Goal: Task Accomplishment & Management: Manage account settings

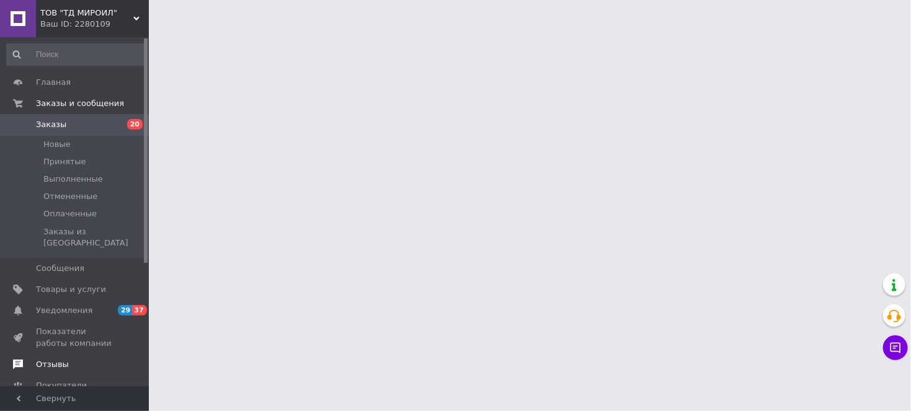
click at [63, 359] on span "Отзывы" at bounding box center [52, 364] width 33 height 11
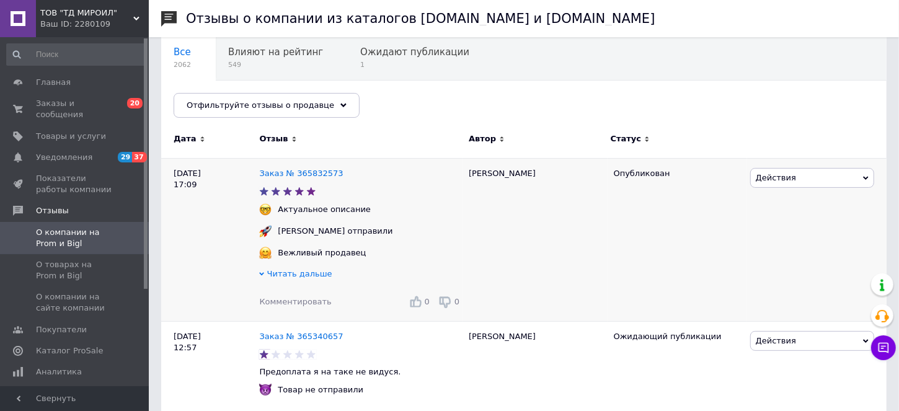
scroll to position [77, 0]
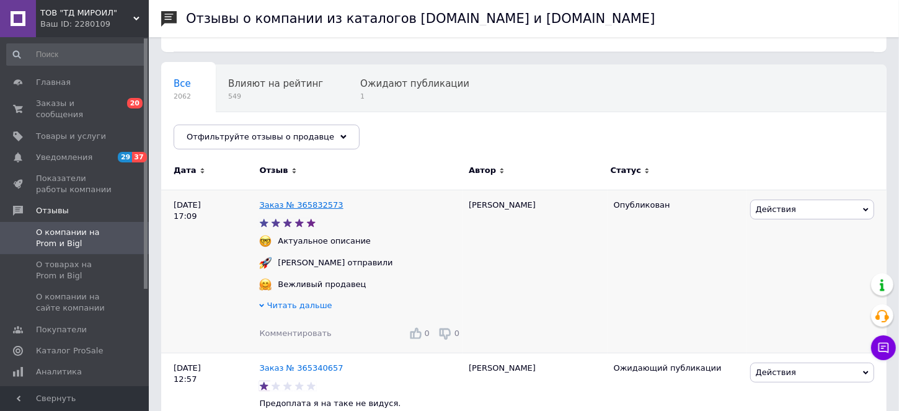
click at [320, 202] on link "Заказ № 365832573" at bounding box center [301, 204] width 84 height 9
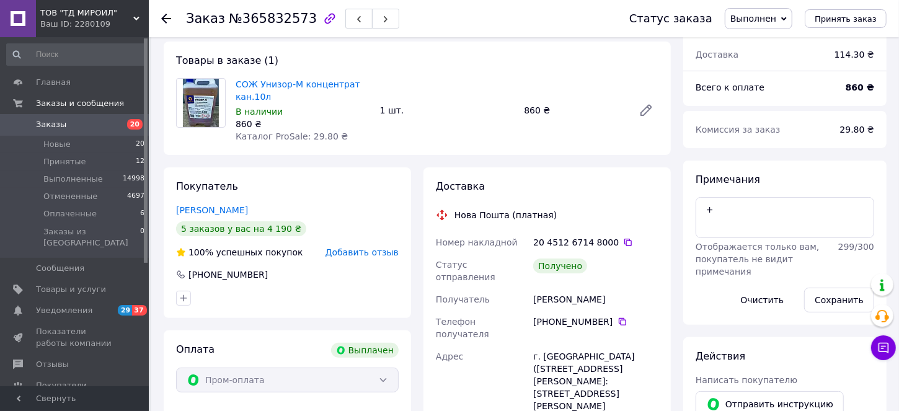
scroll to position [38, 0]
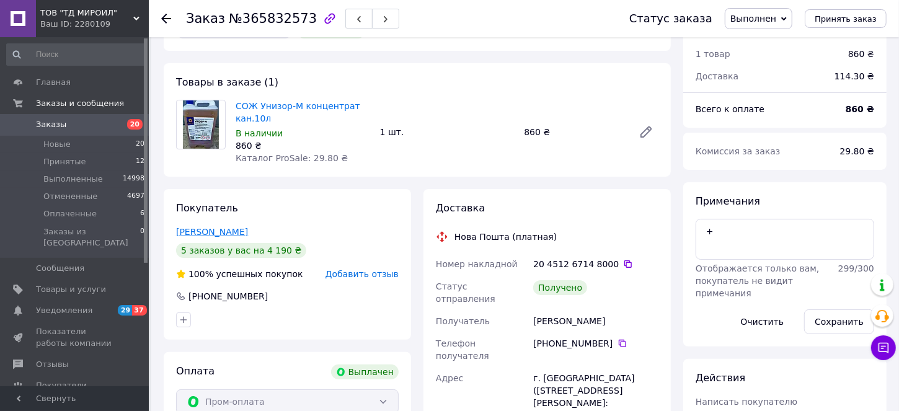
click at [225, 227] on link "Барашков Олександр" at bounding box center [212, 232] width 72 height 10
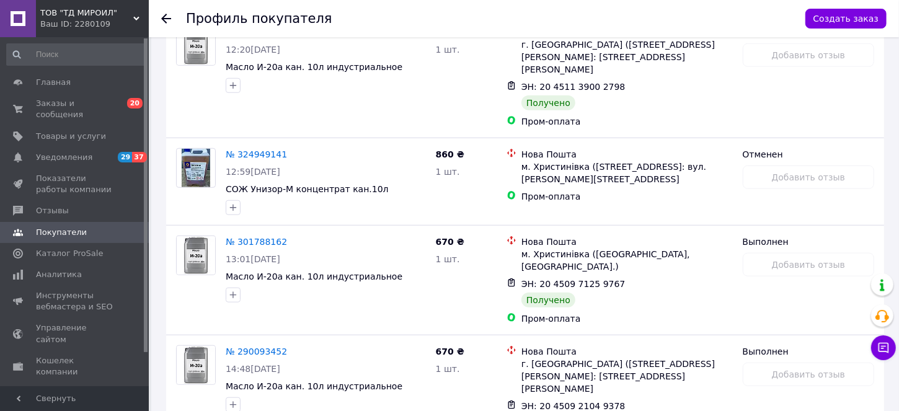
scroll to position [653, 0]
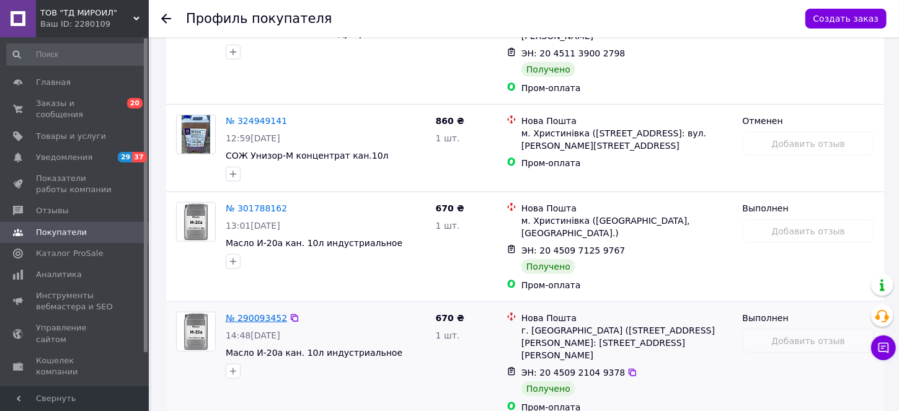
click at [271, 313] on link "№ 290093452" at bounding box center [256, 318] width 61 height 10
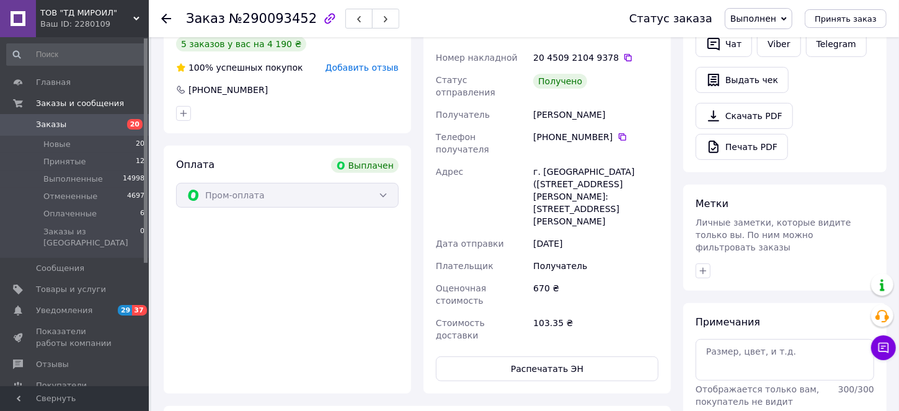
scroll to position [539, 0]
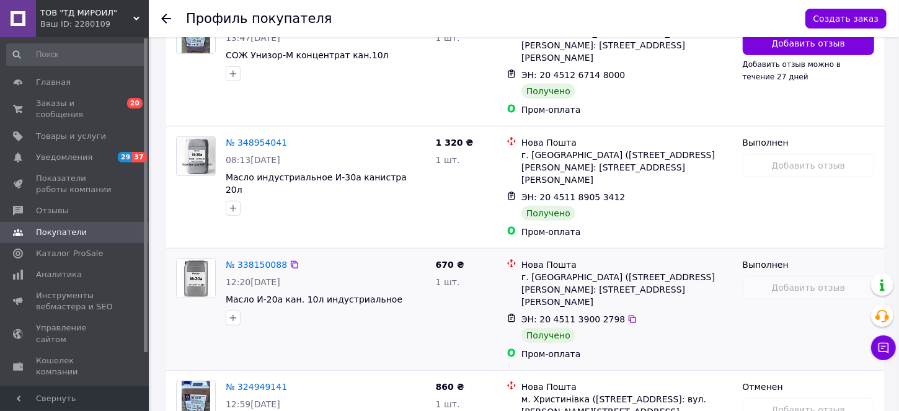
scroll to position [653, 0]
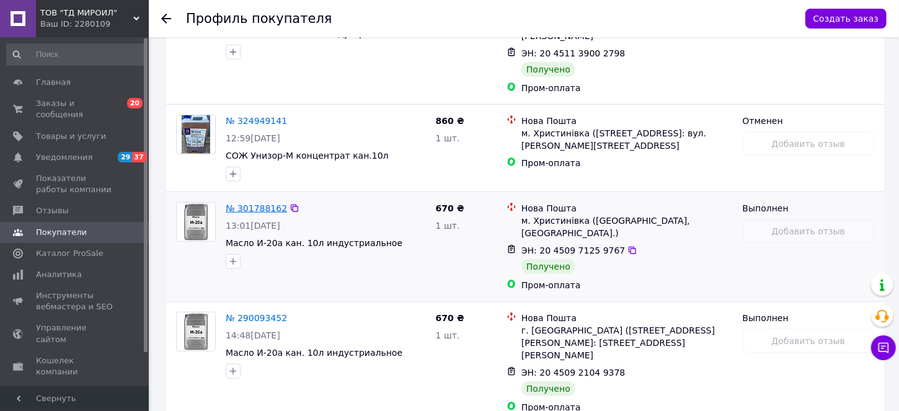
click at [249, 203] on link "№ 301788162" at bounding box center [256, 208] width 61 height 10
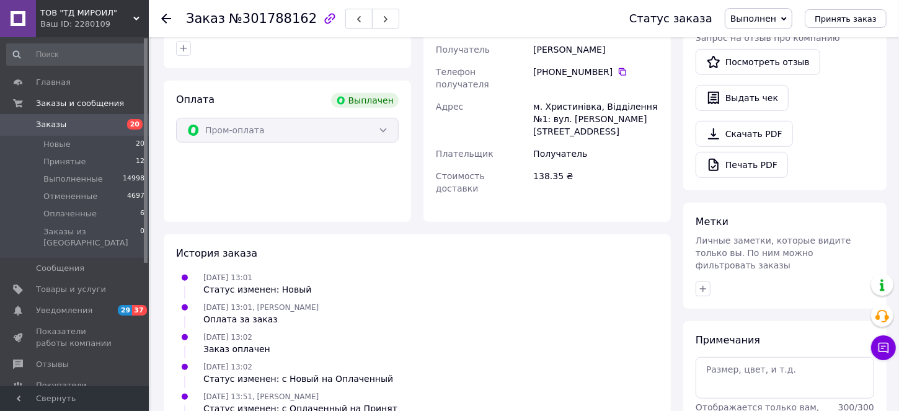
scroll to position [499, 0]
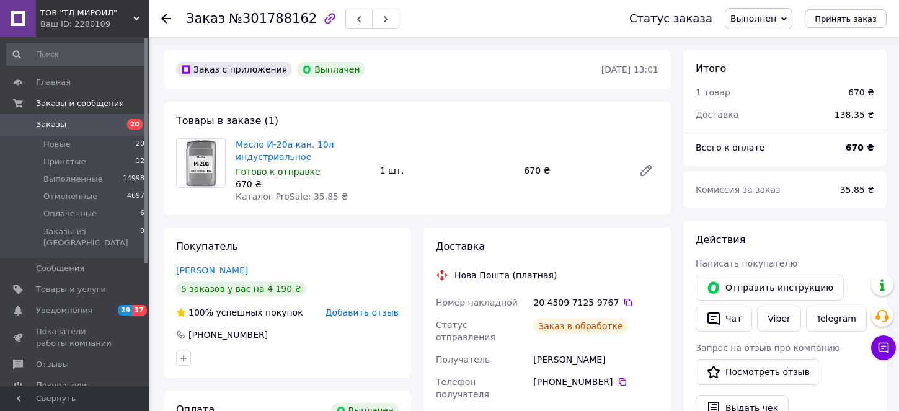
scroll to position [499, 0]
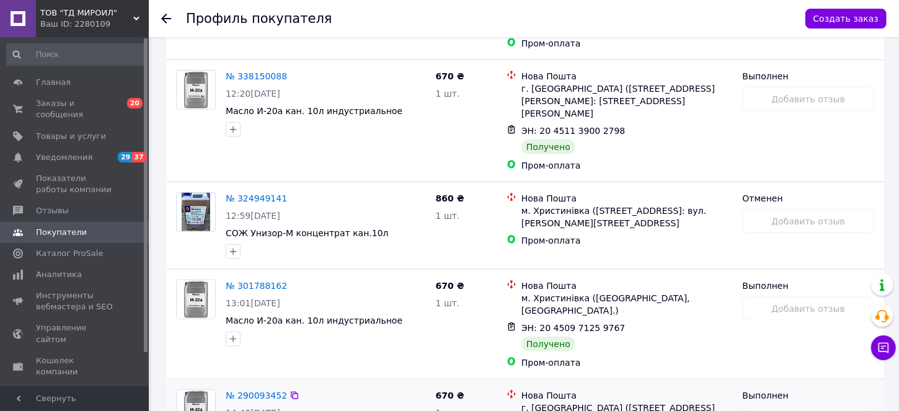
scroll to position [498, 0]
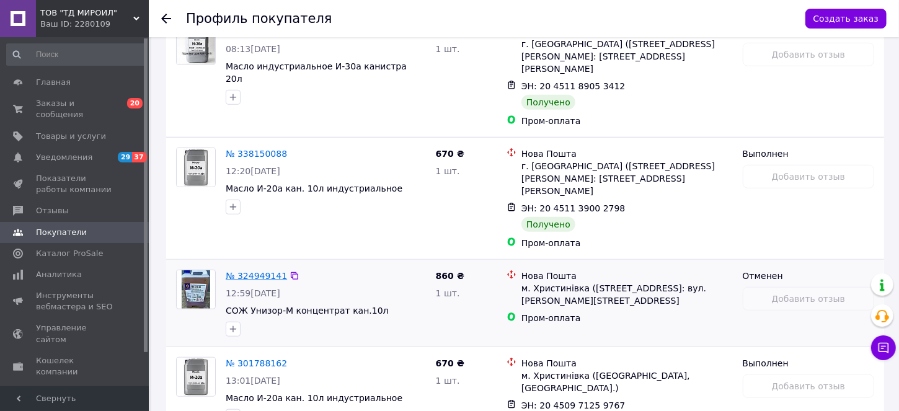
click at [249, 271] on link "№ 324949141" at bounding box center [256, 276] width 61 height 10
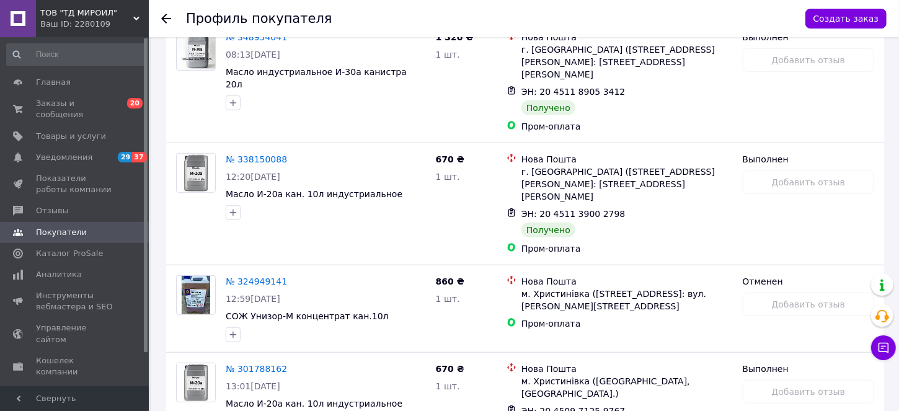
scroll to position [421, 0]
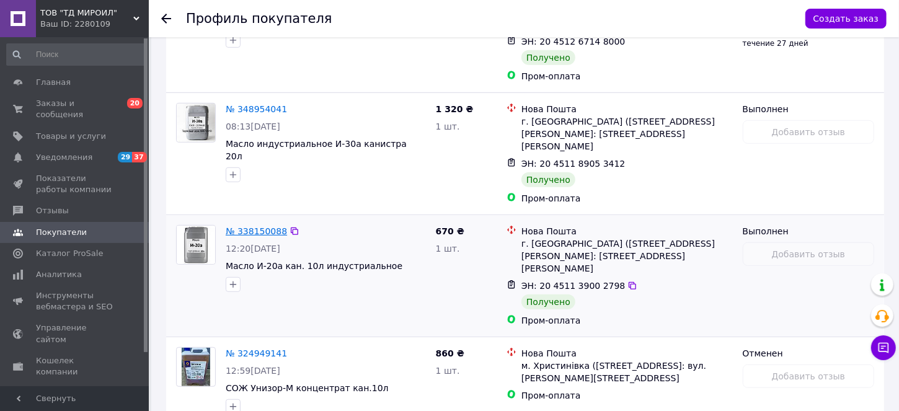
click at [247, 226] on link "№ 338150088" at bounding box center [256, 231] width 61 height 10
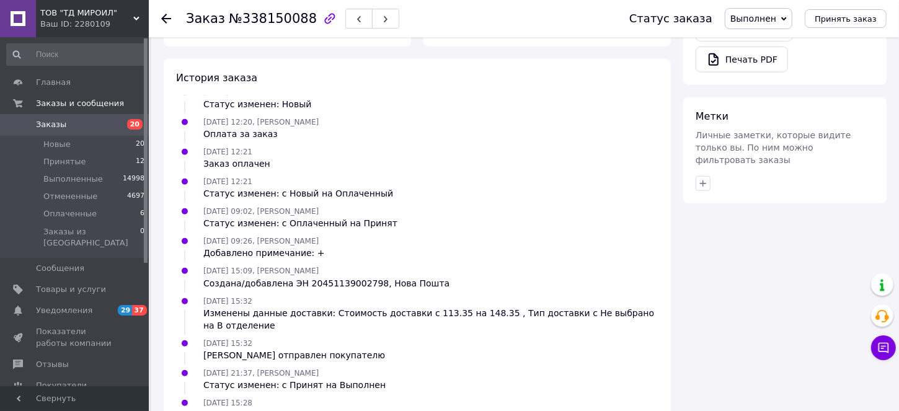
scroll to position [601, 0]
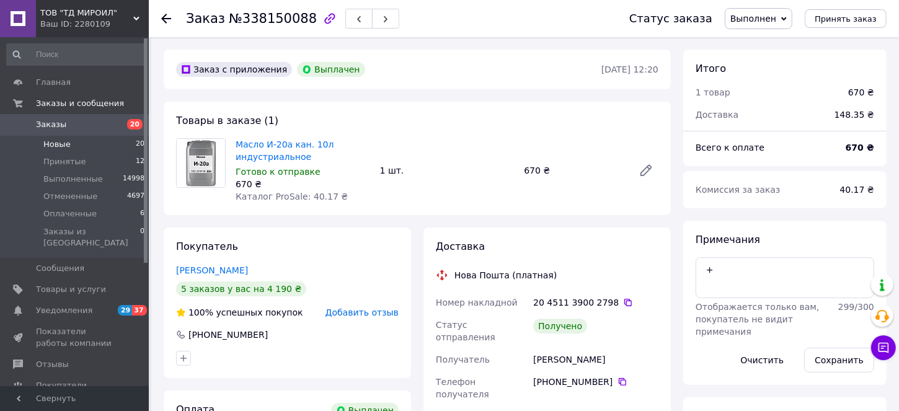
click at [45, 140] on span "Новые" at bounding box center [56, 144] width 27 height 11
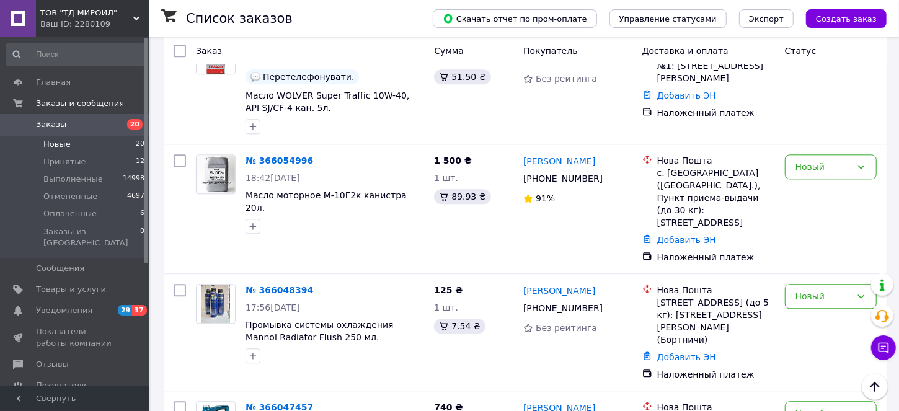
scroll to position [1851, 0]
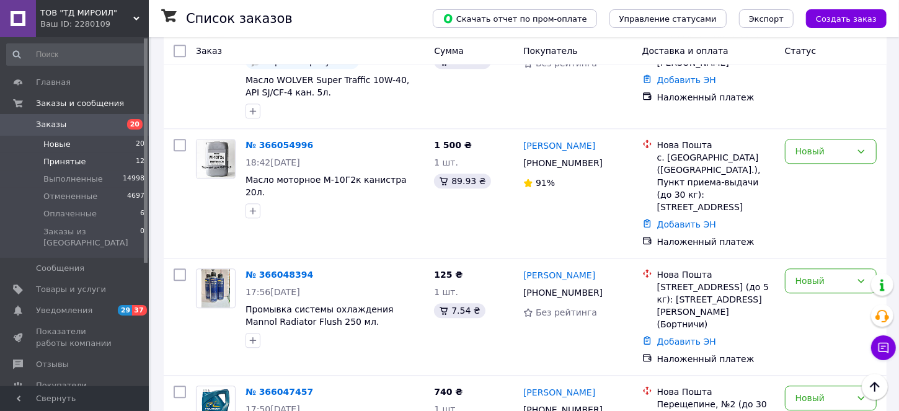
click at [52, 159] on span "Принятые" at bounding box center [64, 161] width 43 height 11
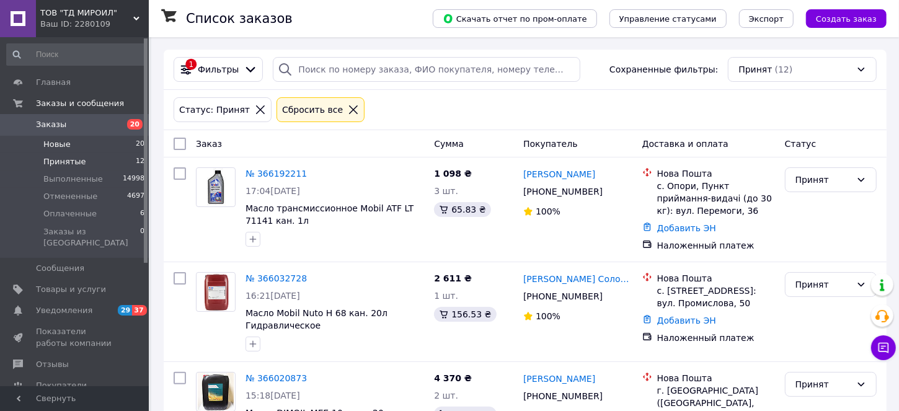
click at [57, 143] on span "Новые" at bounding box center [56, 144] width 27 height 11
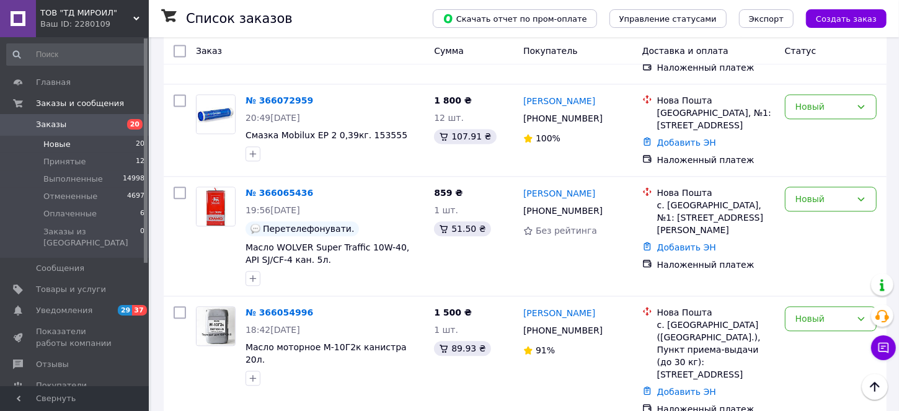
scroll to position [1851, 0]
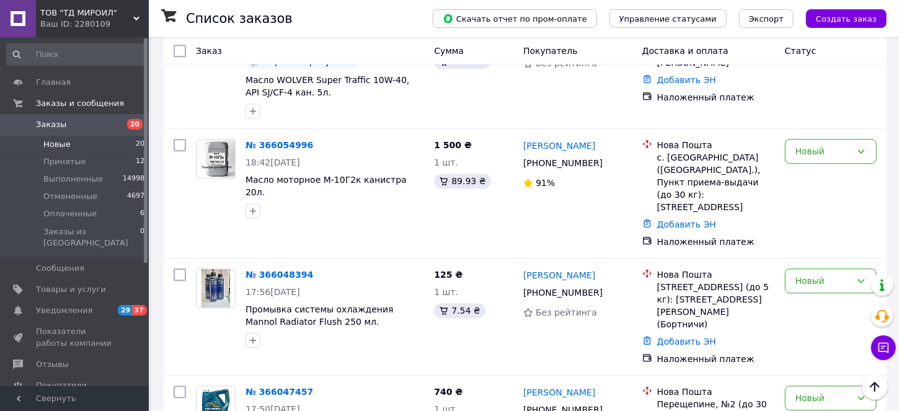
click at [826, 221] on li "Принят" at bounding box center [830, 223] width 91 height 22
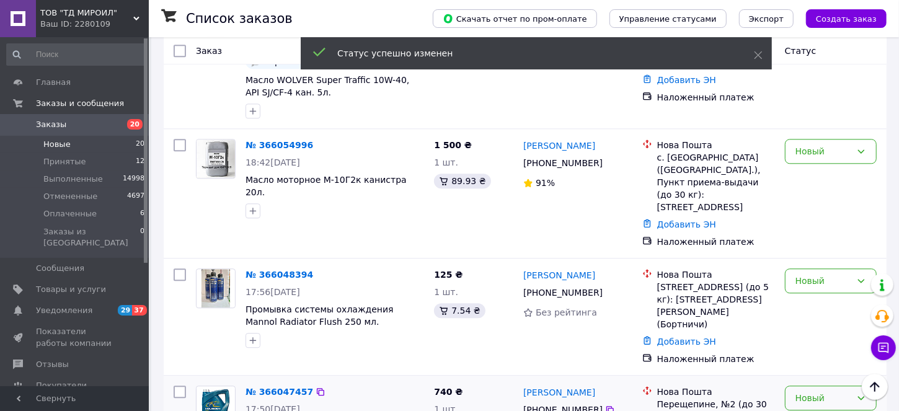
click at [821, 391] on div "Новый" at bounding box center [823, 398] width 56 height 14
click at [824, 246] on li "Принят" at bounding box center [830, 243] width 91 height 22
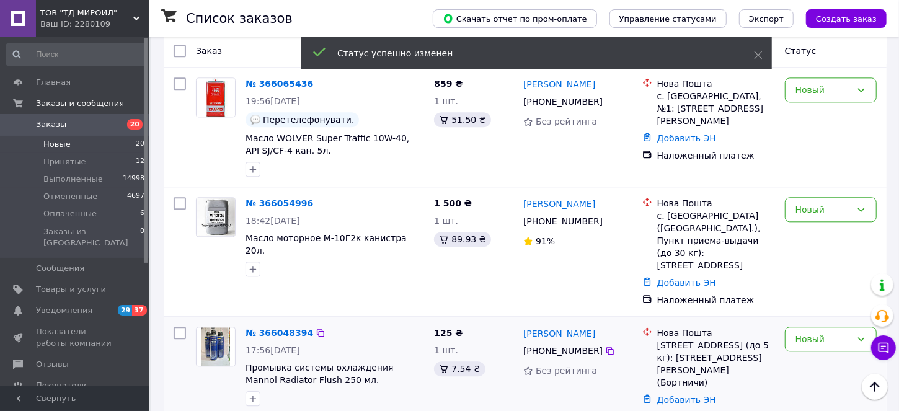
scroll to position [1774, 0]
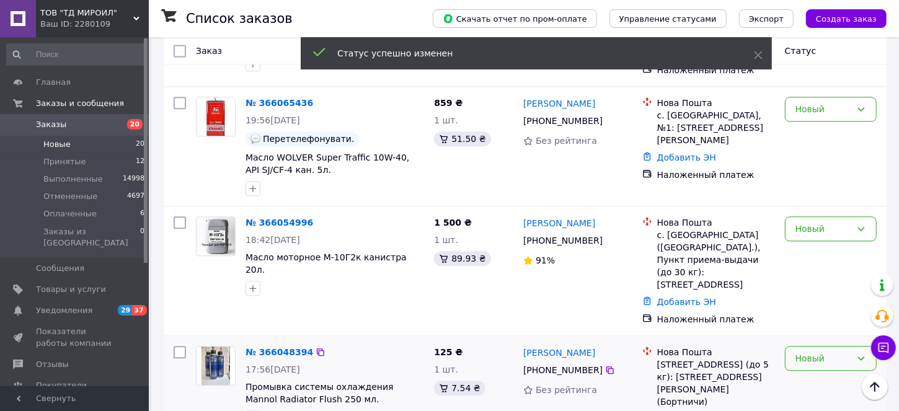
drag, startPoint x: 806, startPoint y: 188, endPoint x: 811, endPoint y: 193, distance: 7.5
click at [807, 352] on div "Новый" at bounding box center [823, 359] width 56 height 14
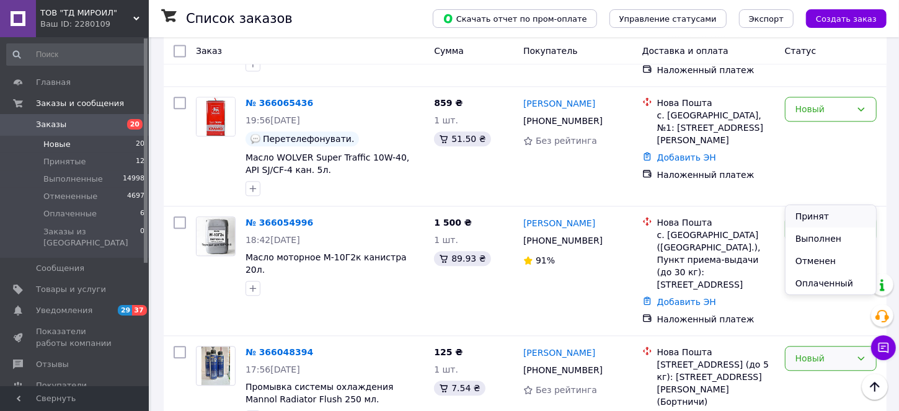
click at [820, 211] on li "Принят" at bounding box center [830, 216] width 91 height 22
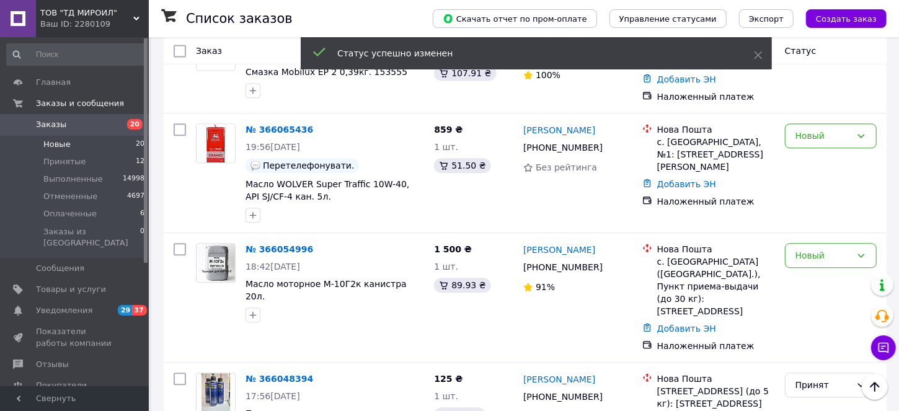
scroll to position [1669, 0]
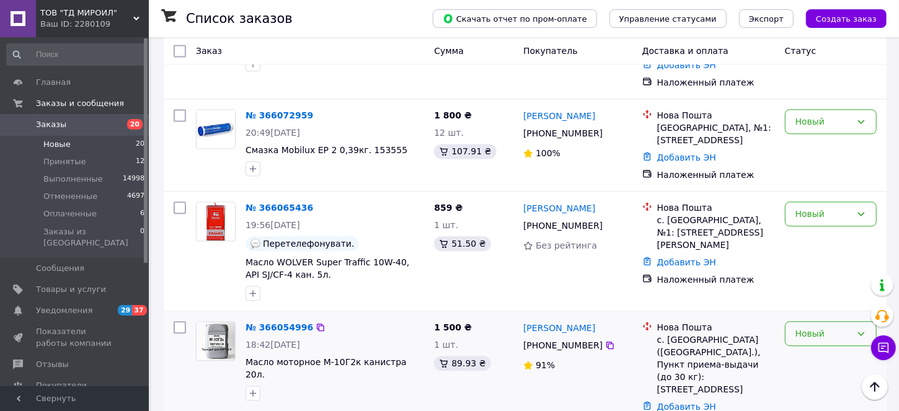
click at [827, 327] on div "Новый" at bounding box center [823, 334] width 56 height 14
click at [816, 198] on li "Принят" at bounding box center [830, 204] width 91 height 22
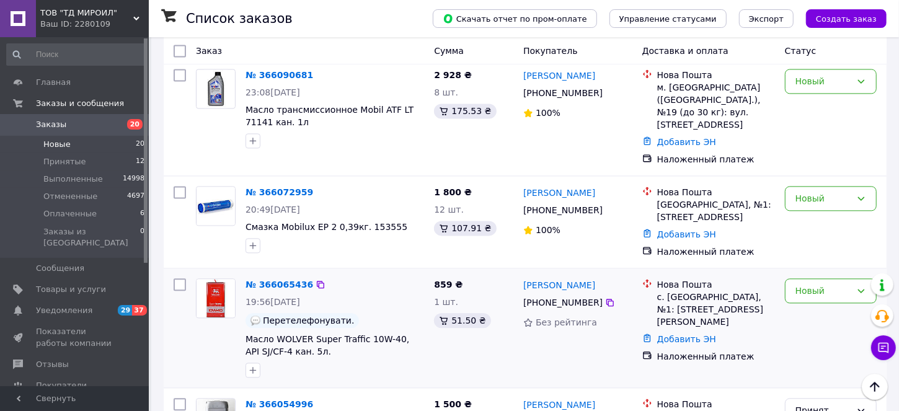
scroll to position [1514, 0]
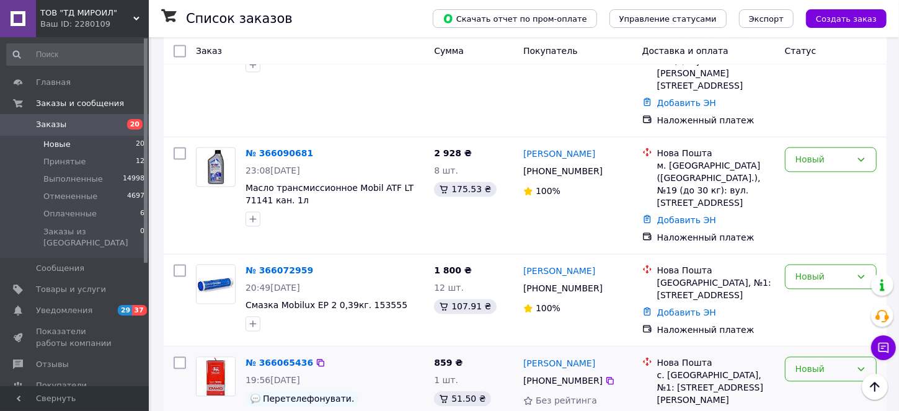
click at [821, 362] on div "Новый" at bounding box center [823, 369] width 56 height 14
click at [812, 238] on li "Принят" at bounding box center [830, 239] width 91 height 22
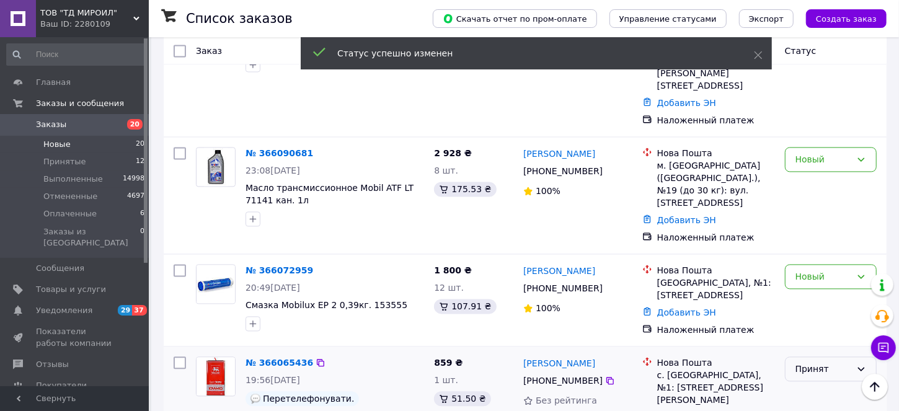
scroll to position [1437, 0]
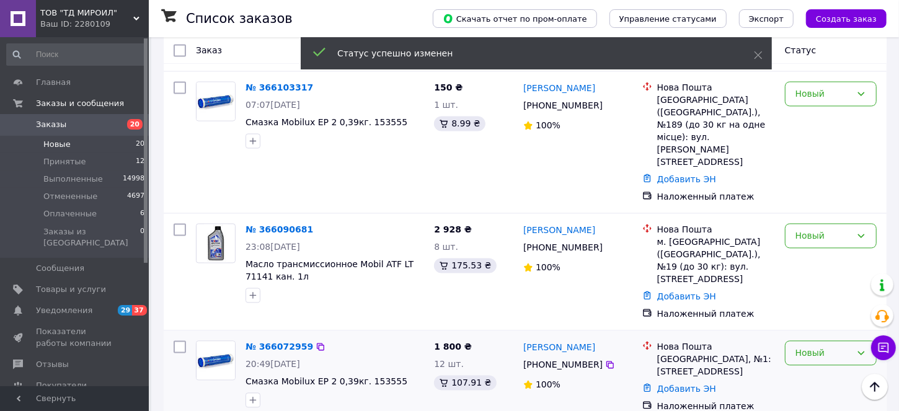
click at [825, 347] on div "Новый" at bounding box center [823, 354] width 56 height 14
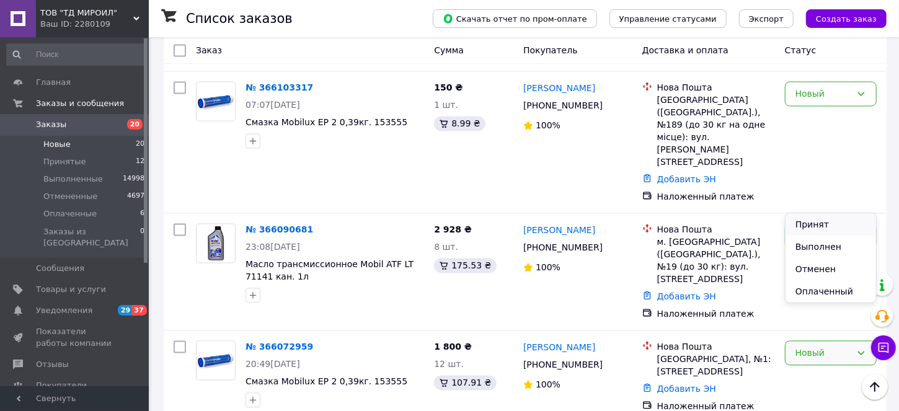
click at [812, 221] on li "Принят" at bounding box center [830, 224] width 91 height 22
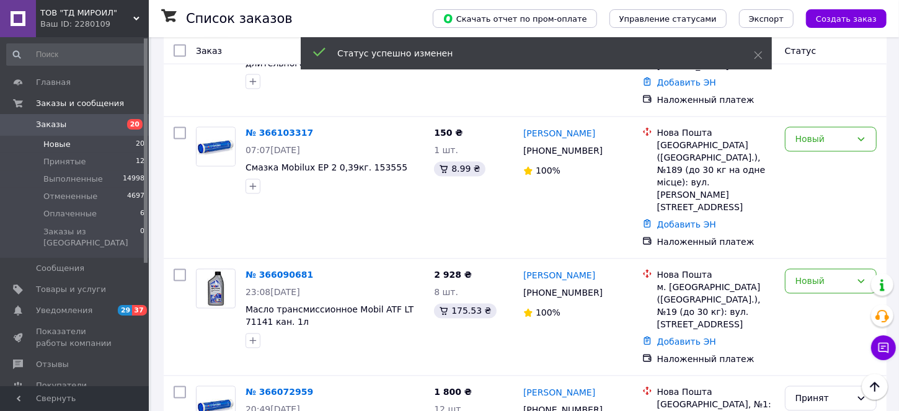
scroll to position [1359, 0]
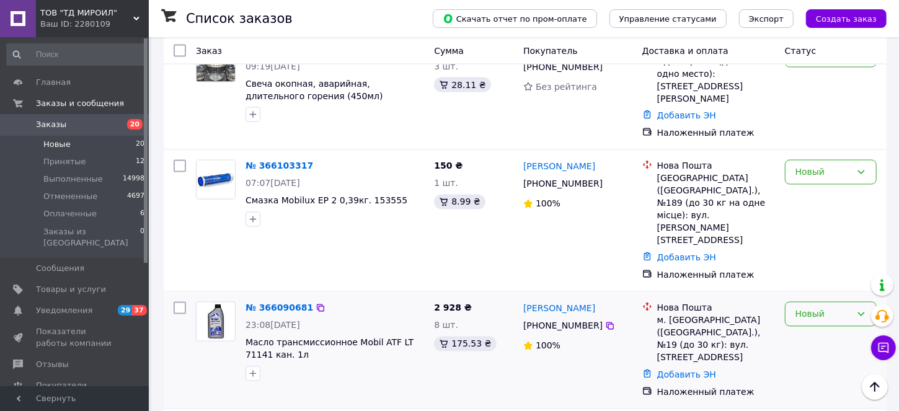
click at [819, 307] on div "Новый" at bounding box center [823, 314] width 56 height 14
click at [812, 195] on li "Принят" at bounding box center [830, 198] width 91 height 22
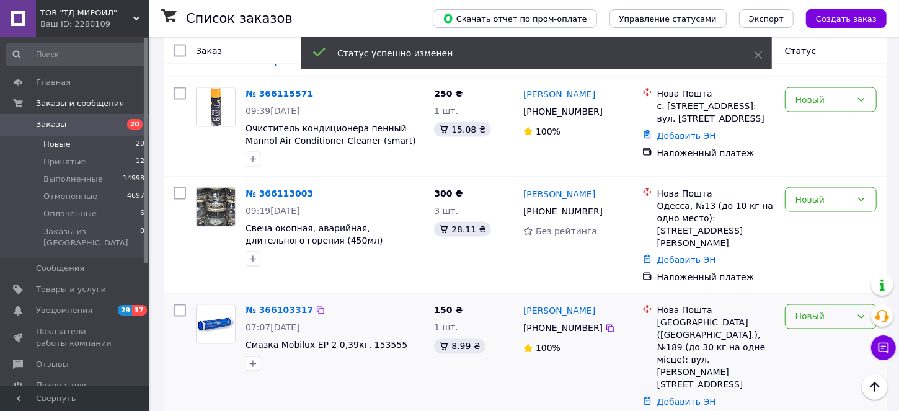
scroll to position [1204, 0]
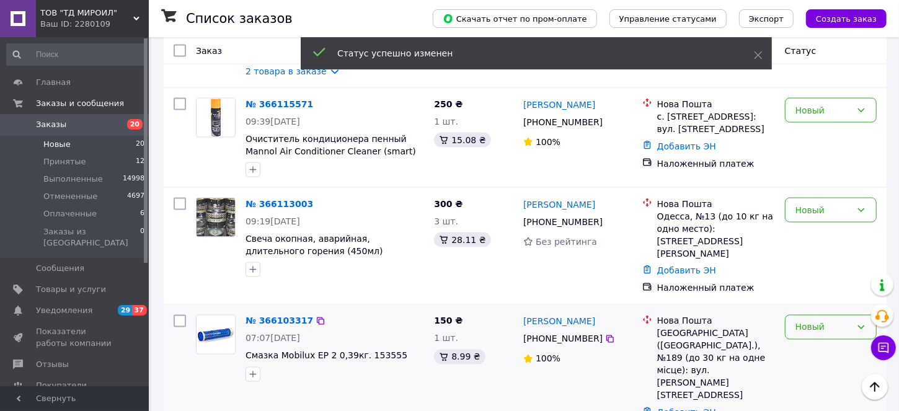
click at [806, 321] on div "Новый" at bounding box center [823, 328] width 56 height 14
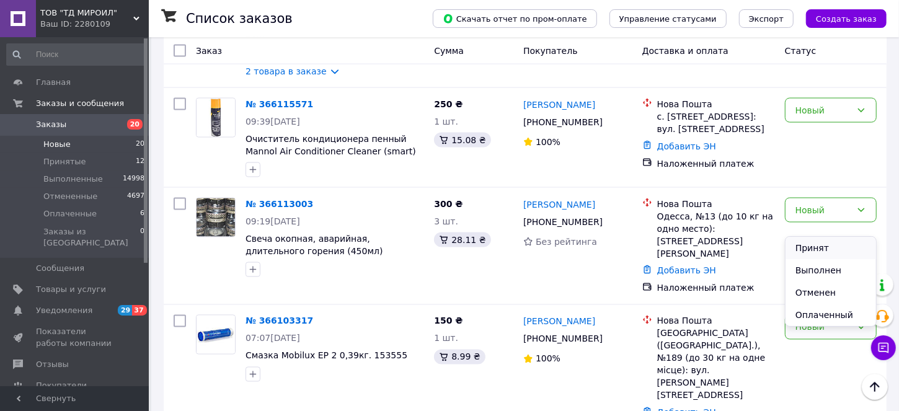
click at [814, 247] on li "Принят" at bounding box center [830, 248] width 91 height 22
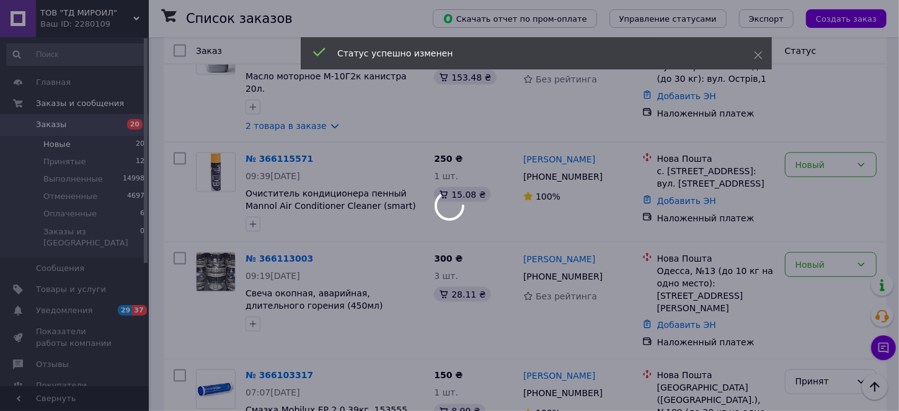
scroll to position [1127, 0]
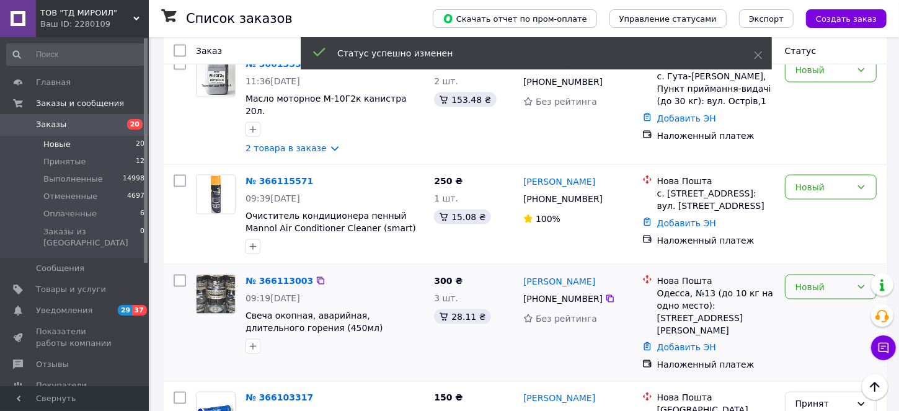
click at [813, 280] on div "Новый" at bounding box center [823, 287] width 56 height 14
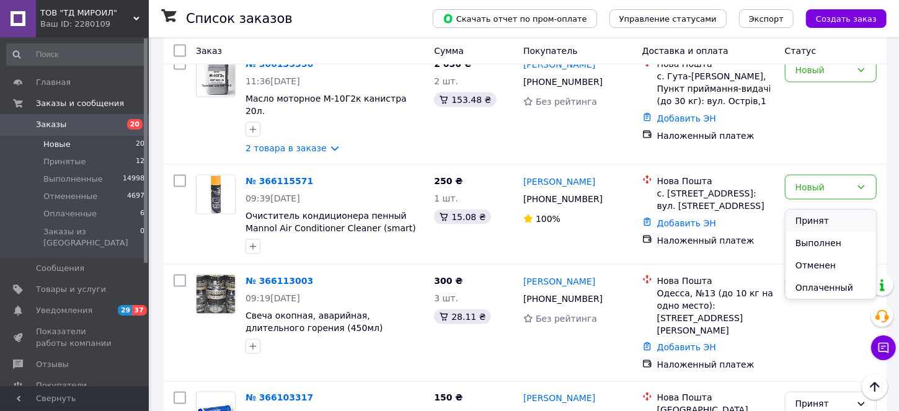
click at [813, 214] on li "Принят" at bounding box center [830, 221] width 91 height 22
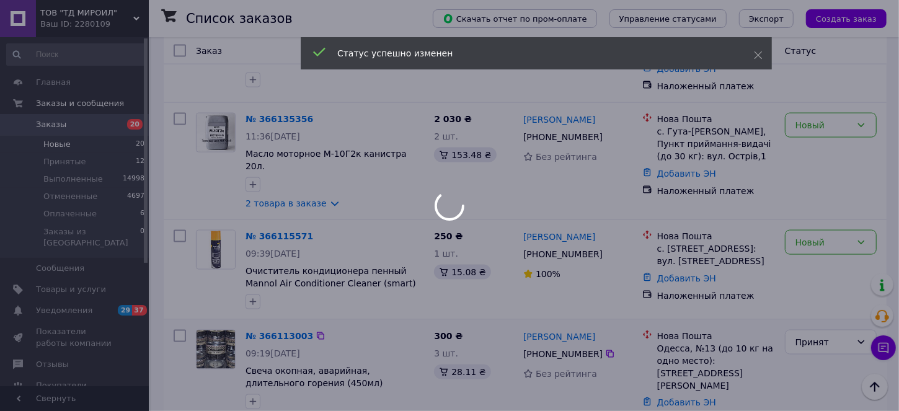
scroll to position [1049, 0]
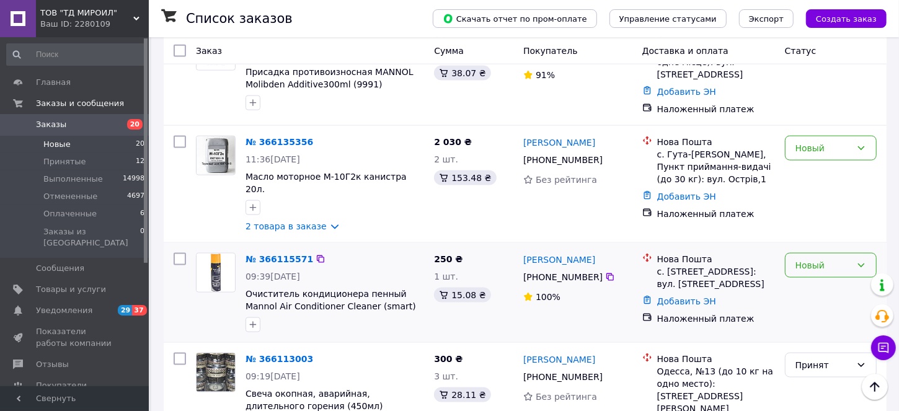
click at [808, 253] on div "Новый" at bounding box center [831, 265] width 92 height 25
click at [809, 195] on li "Принят" at bounding box center [830, 198] width 91 height 22
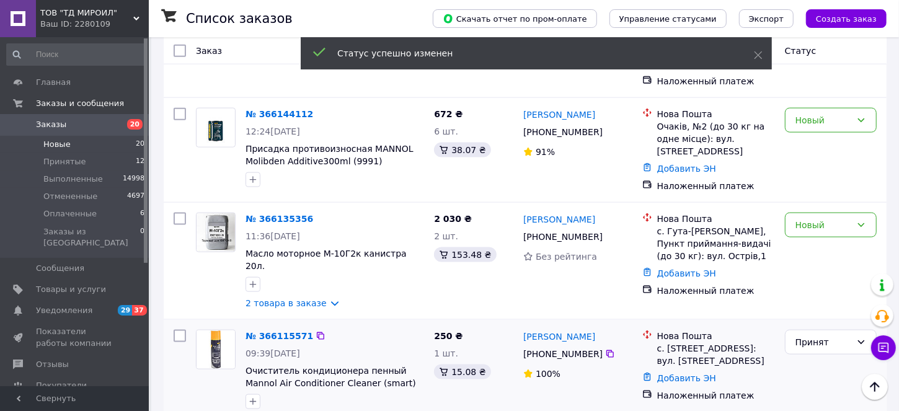
scroll to position [894, 0]
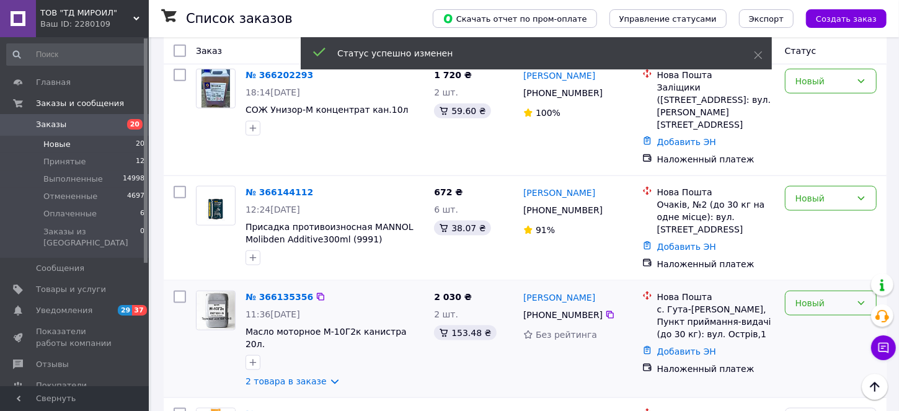
click at [823, 296] on div "Новый" at bounding box center [823, 303] width 56 height 14
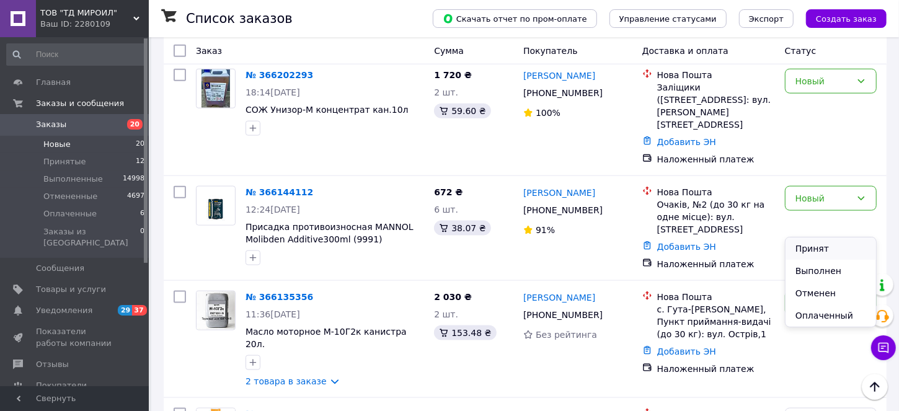
click at [805, 242] on li "Принят" at bounding box center [830, 248] width 91 height 22
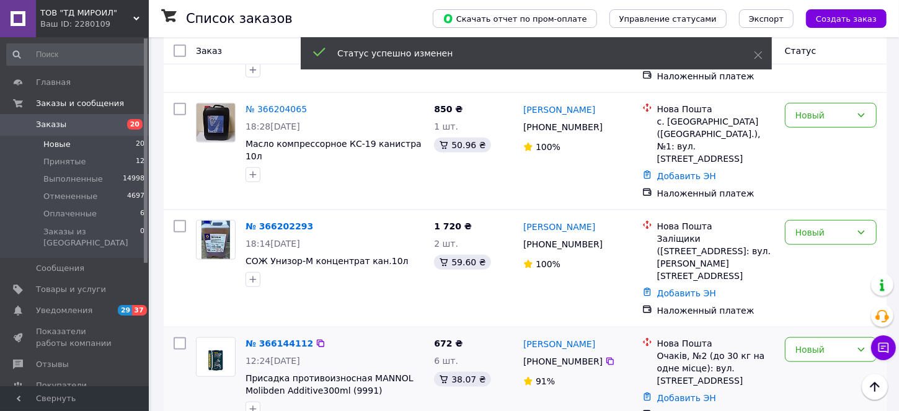
scroll to position [739, 0]
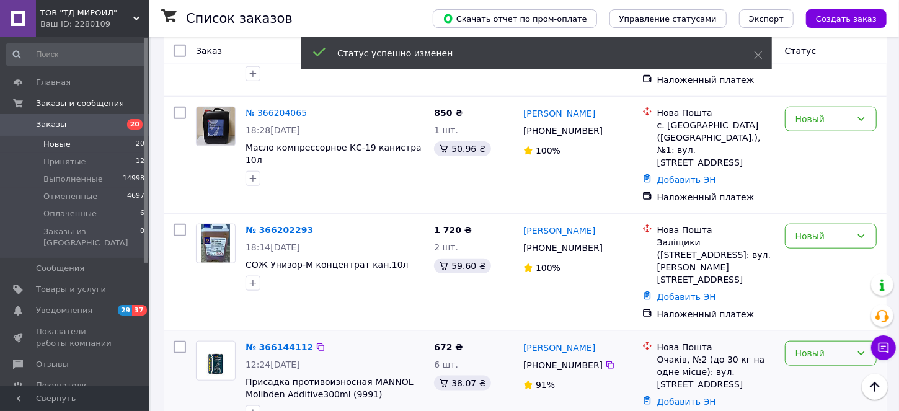
click at [817, 347] on div "Новый" at bounding box center [823, 354] width 56 height 14
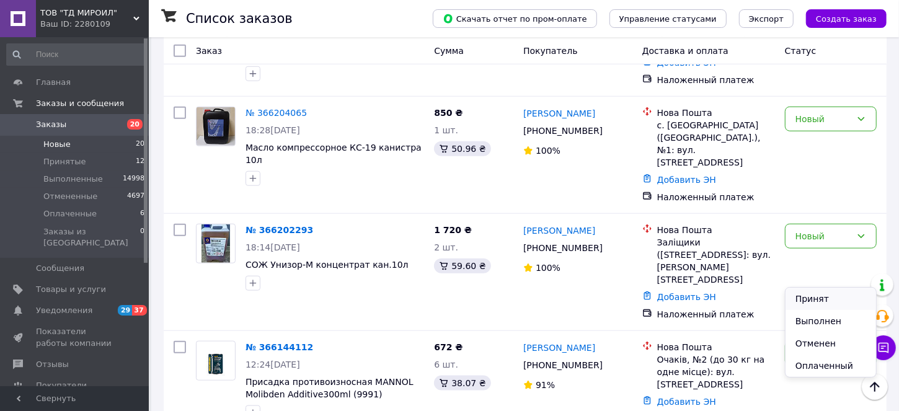
click at [812, 293] on li "Принят" at bounding box center [830, 299] width 91 height 22
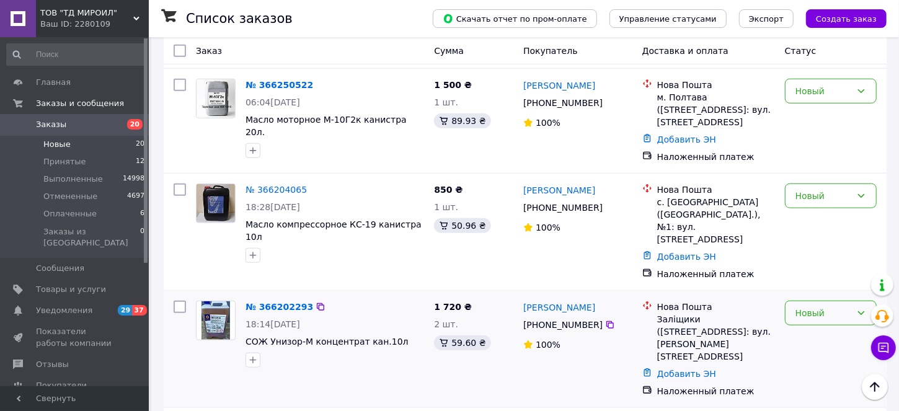
click at [831, 301] on div "Новый" at bounding box center [831, 313] width 92 height 25
click at [798, 269] on li "Принят" at bounding box center [830, 271] width 91 height 22
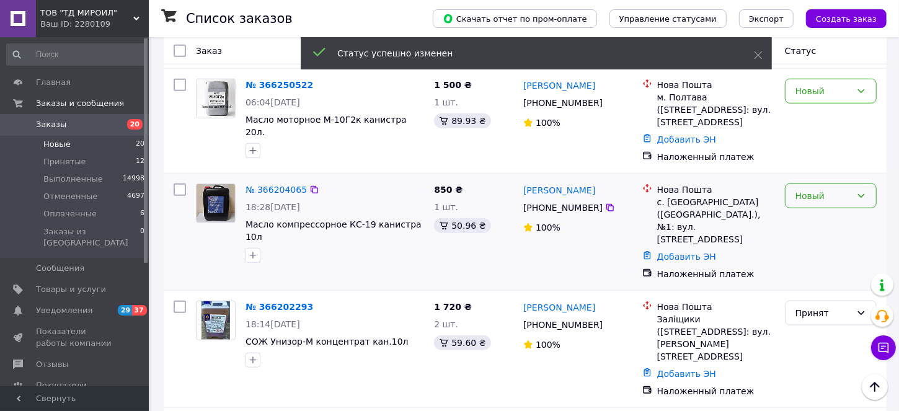
click at [814, 189] on div "Новый" at bounding box center [823, 196] width 56 height 14
click at [813, 162] on li "Принят" at bounding box center [830, 167] width 91 height 22
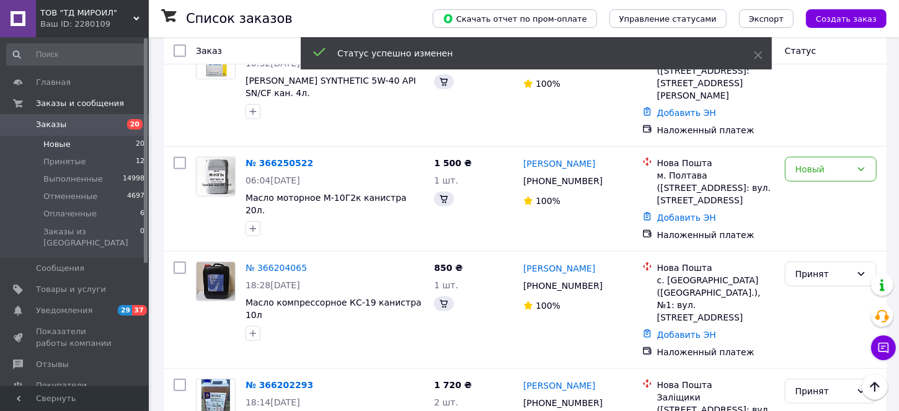
scroll to position [507, 0]
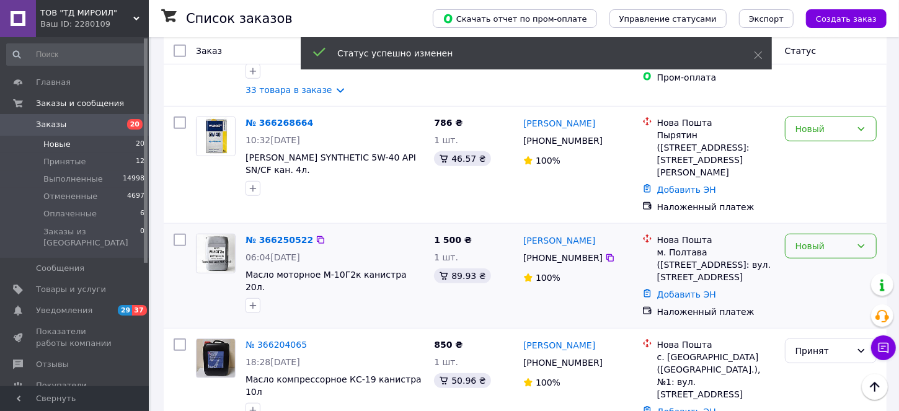
click at [819, 239] on div "Новый" at bounding box center [823, 246] width 56 height 14
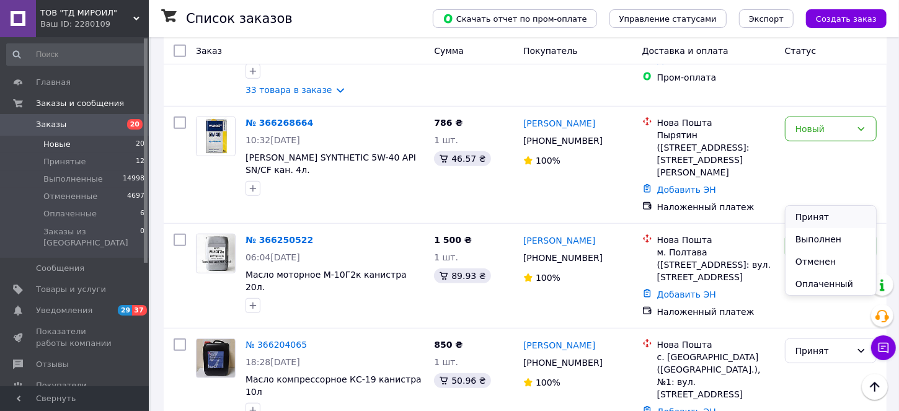
click at [809, 216] on li "Принят" at bounding box center [830, 217] width 91 height 22
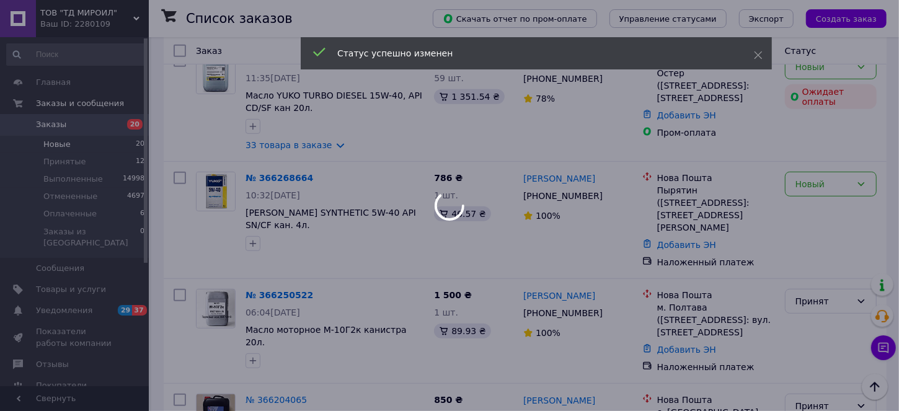
scroll to position [429, 0]
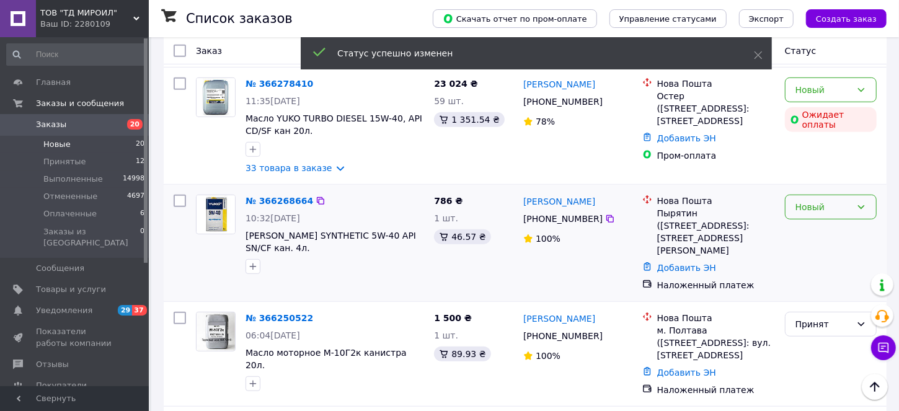
click at [821, 200] on div "Новый" at bounding box center [823, 207] width 56 height 14
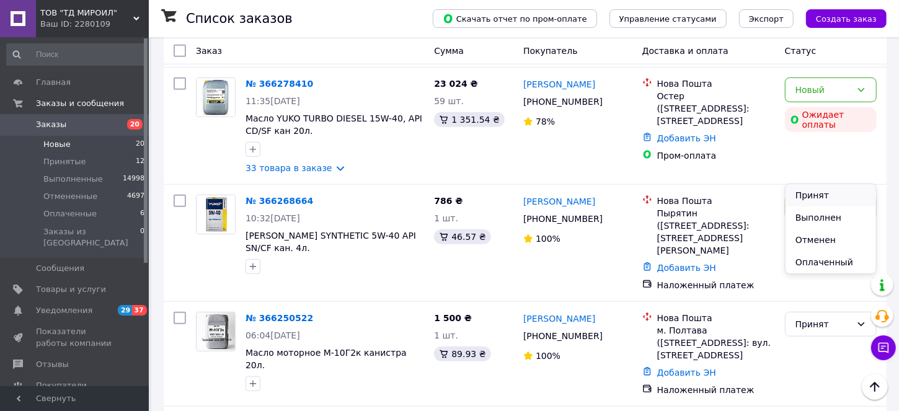
click at [808, 192] on li "Принят" at bounding box center [830, 195] width 91 height 22
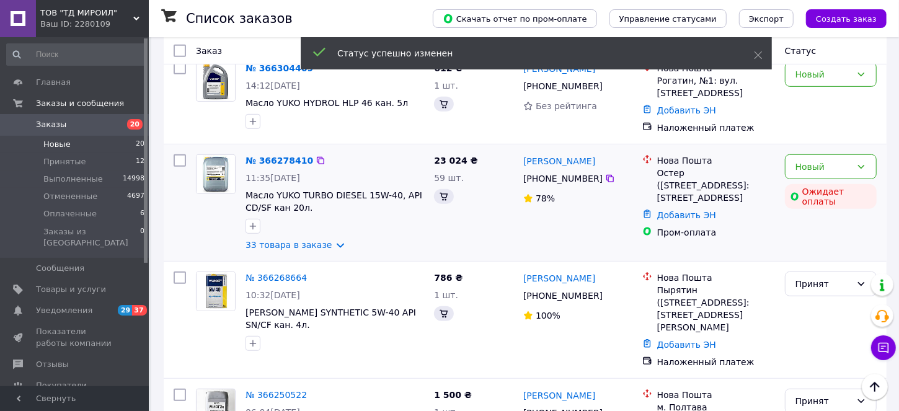
scroll to position [274, 0]
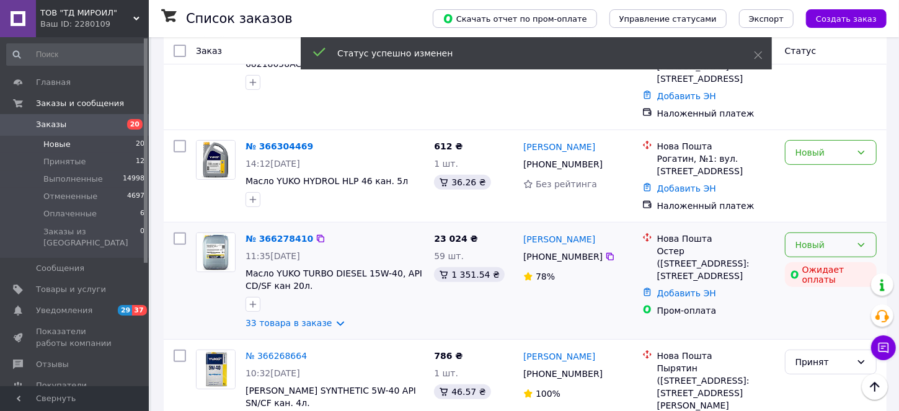
click at [812, 238] on div "Новый" at bounding box center [823, 245] width 56 height 14
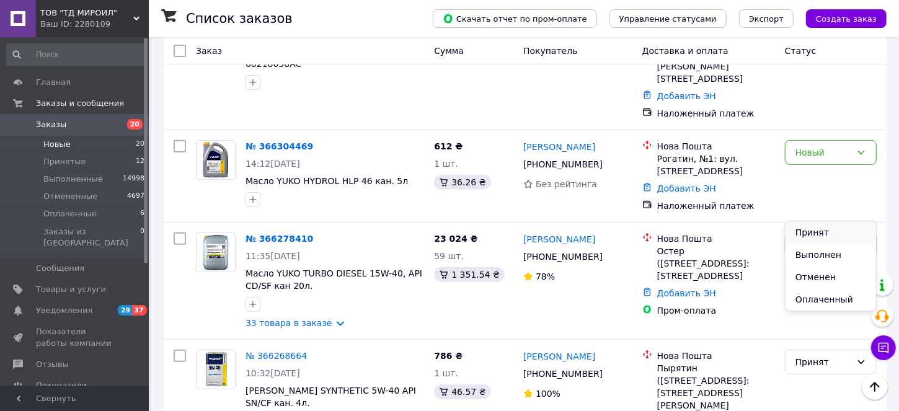
click at [833, 227] on li "Принят" at bounding box center [830, 232] width 91 height 22
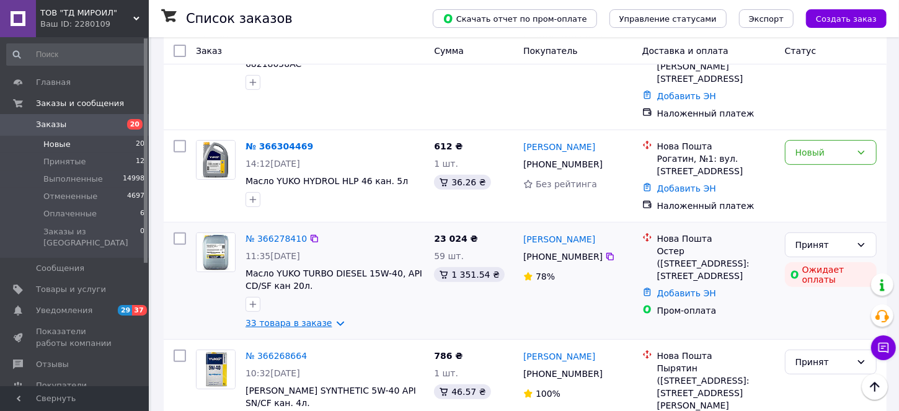
click at [326, 318] on link "33 товара в заказе" at bounding box center [288, 323] width 87 height 10
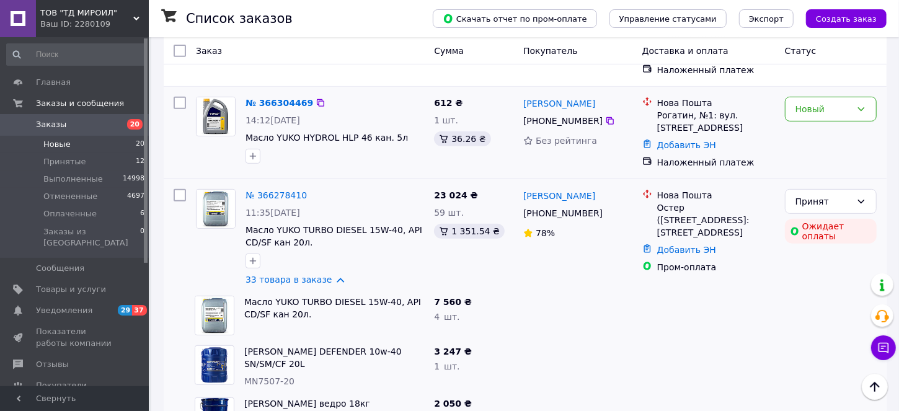
scroll to position [197, 0]
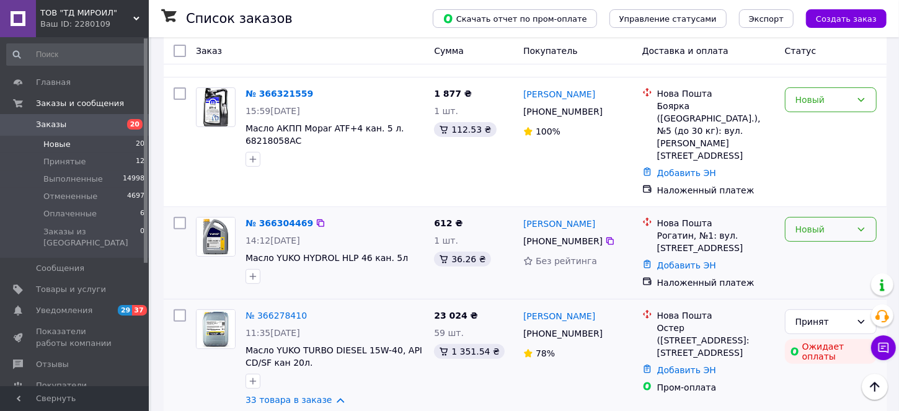
click at [805, 223] on div "Новый" at bounding box center [823, 230] width 56 height 14
click at [820, 216] on li "Принят" at bounding box center [830, 217] width 91 height 22
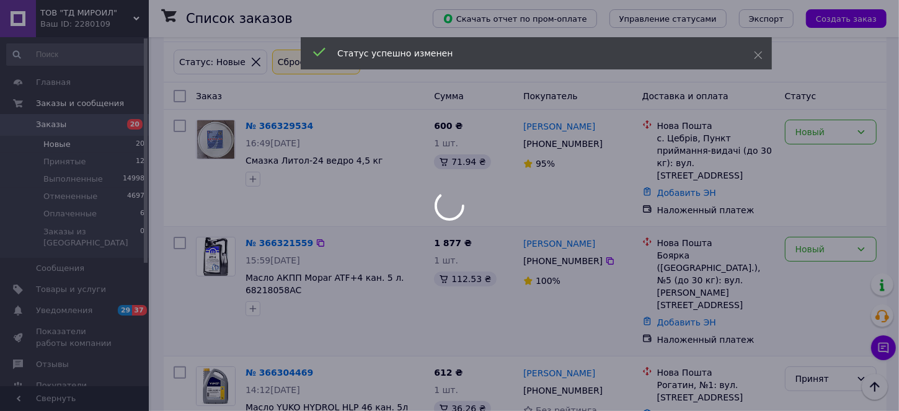
scroll to position [42, 0]
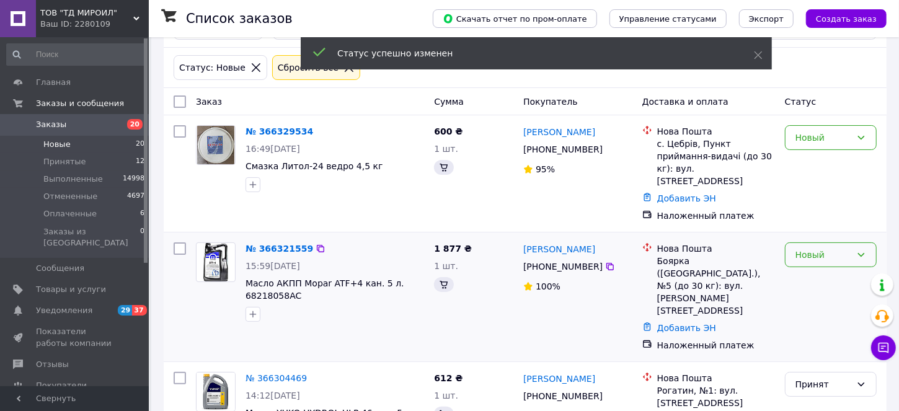
click at [792, 244] on div "Новый" at bounding box center [831, 254] width 92 height 25
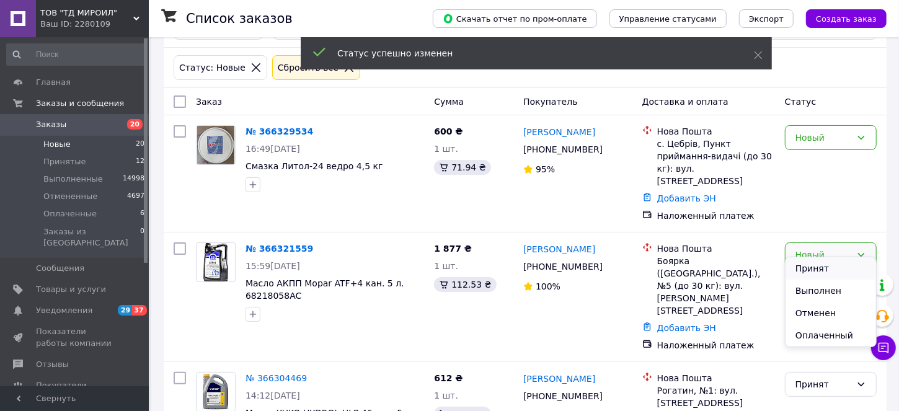
click at [814, 261] on li "Принят" at bounding box center [830, 268] width 91 height 22
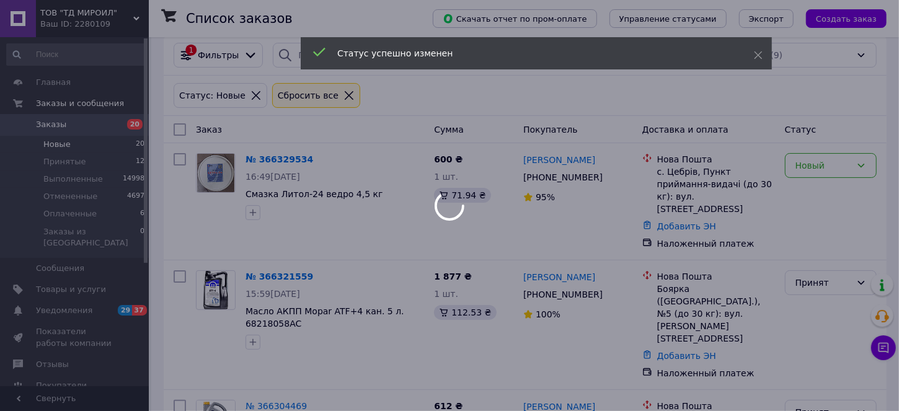
scroll to position [0, 0]
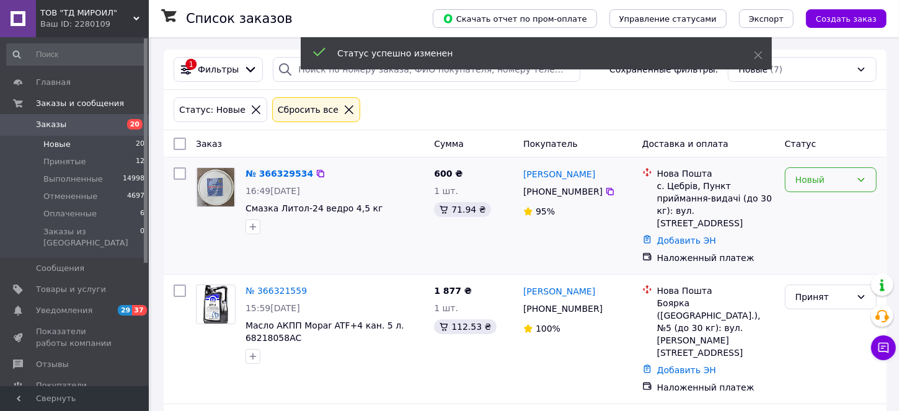
click at [825, 179] on div "Новый" at bounding box center [823, 180] width 56 height 14
click at [825, 203] on li "Принят" at bounding box center [830, 206] width 91 height 22
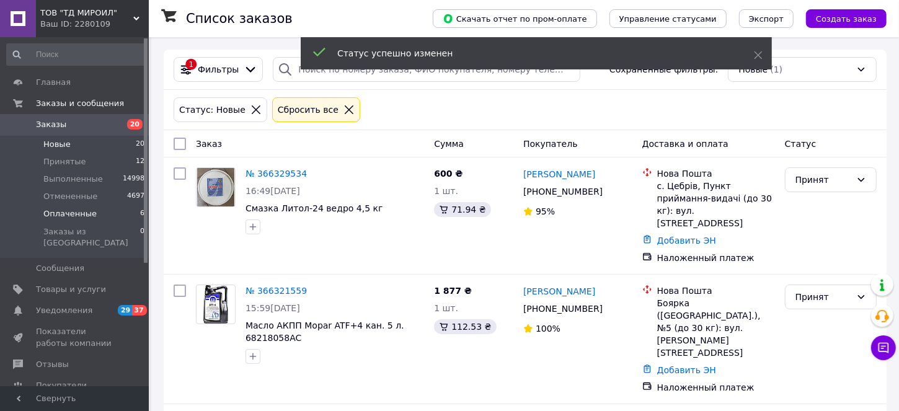
click at [67, 208] on span "Оплаченные" at bounding box center [69, 213] width 53 height 11
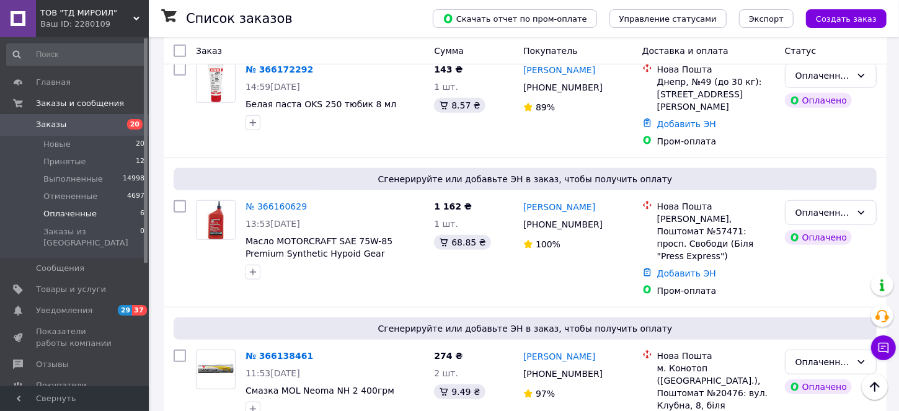
scroll to position [599, 0]
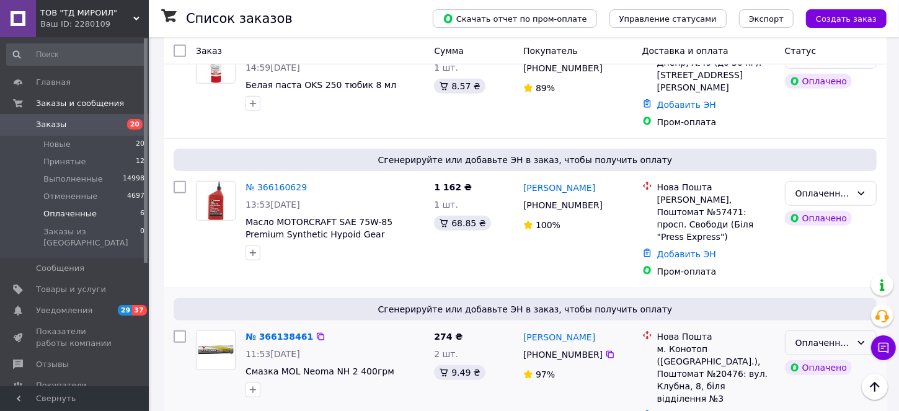
click at [851, 336] on div "Оплаченный" at bounding box center [823, 343] width 56 height 14
click at [826, 325] on li "Принят" at bounding box center [830, 330] width 91 height 22
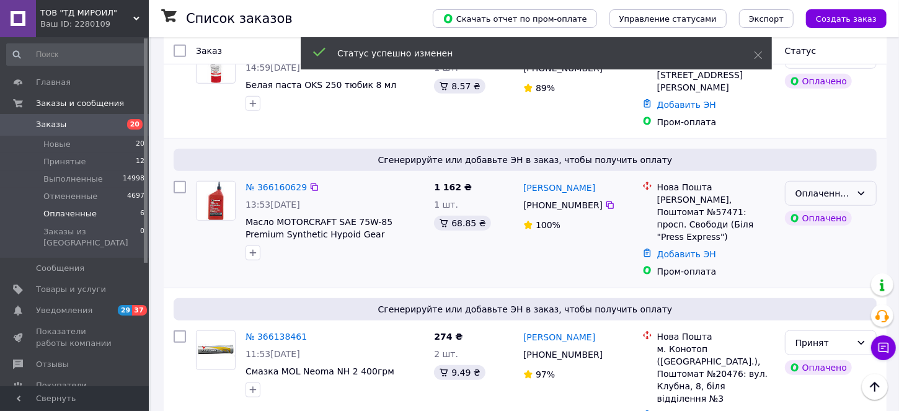
click at [835, 187] on div "Оплаченный" at bounding box center [823, 194] width 56 height 14
click at [823, 192] on li "Принят" at bounding box center [830, 193] width 91 height 22
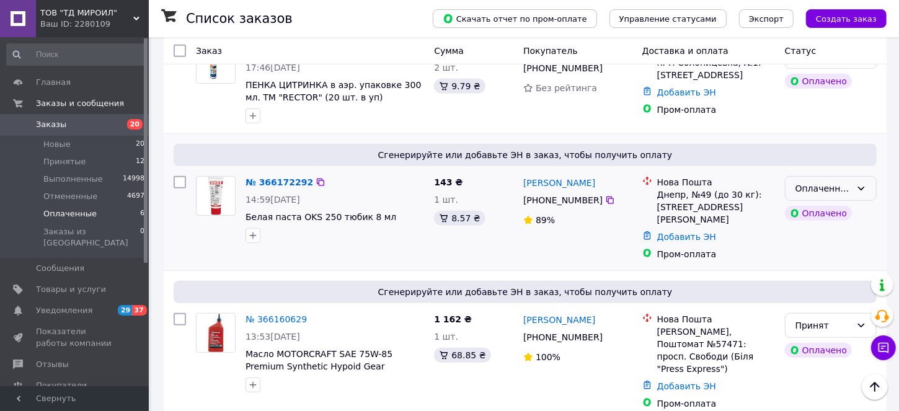
scroll to position [444, 0]
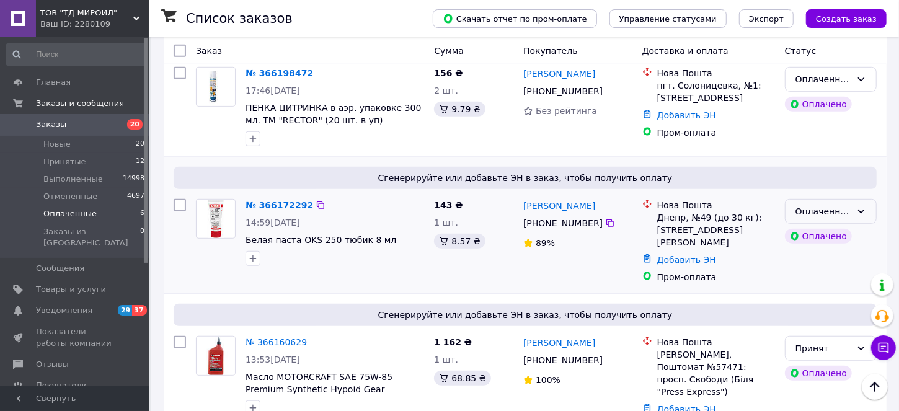
click at [829, 205] on div "Оплаченный" at bounding box center [823, 212] width 56 height 14
click at [812, 222] on li "Принят" at bounding box center [830, 224] width 91 height 22
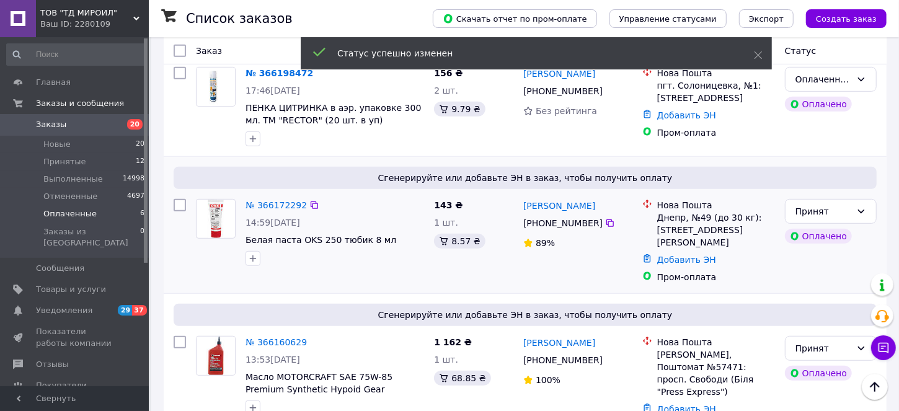
scroll to position [366, 0]
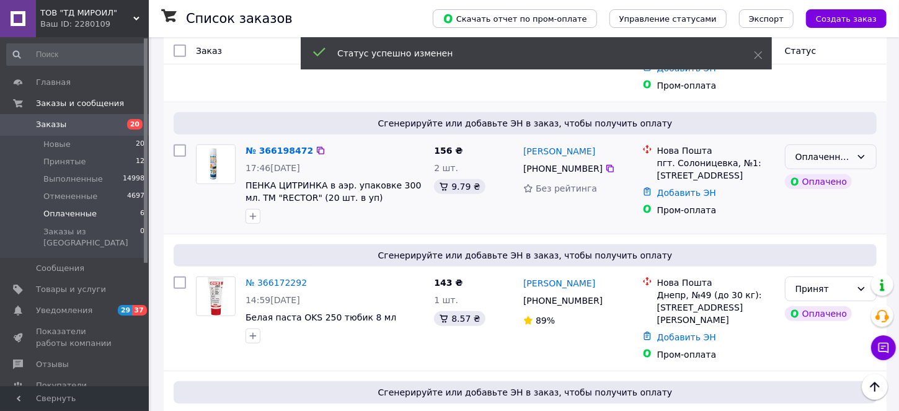
drag, startPoint x: 854, startPoint y: 140, endPoint x: 847, endPoint y: 146, distance: 9.2
click at [855, 144] on div "Оплаченный" at bounding box center [831, 156] width 92 height 25
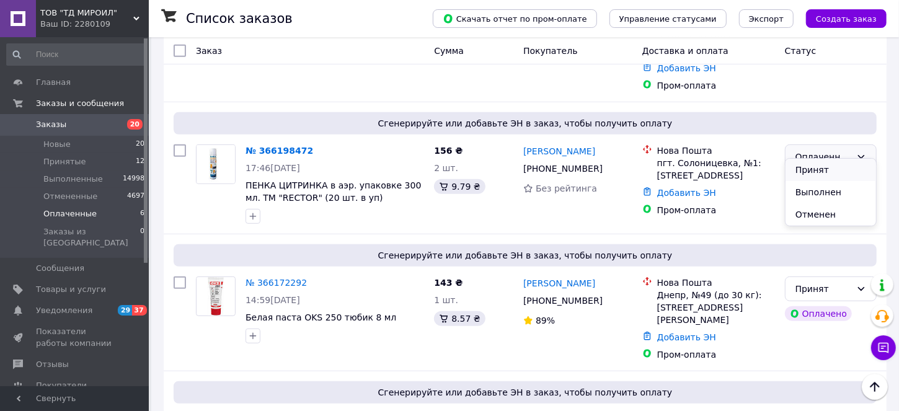
click at [818, 166] on li "Принят" at bounding box center [830, 170] width 91 height 22
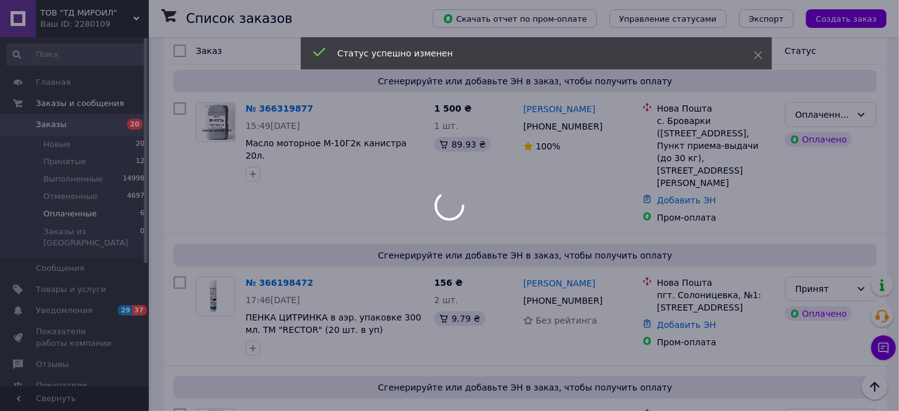
scroll to position [211, 0]
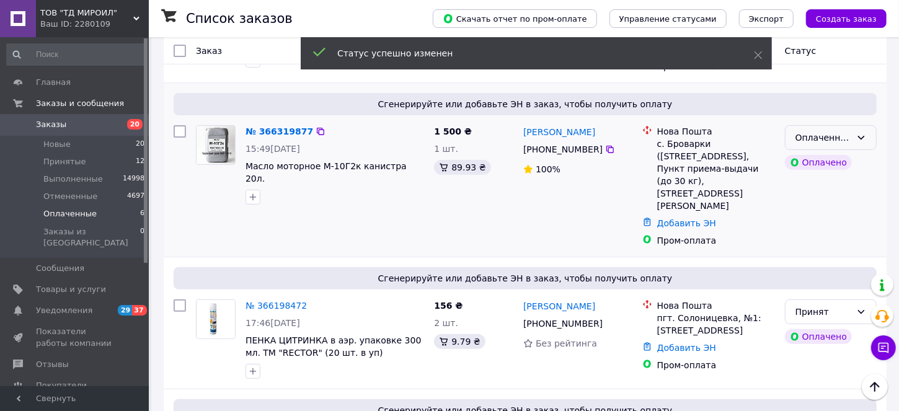
drag, startPoint x: 857, startPoint y: 147, endPoint x: 848, endPoint y: 152, distance: 10.5
click at [857, 143] on icon at bounding box center [861, 138] width 10 height 10
click at [807, 172] on li "Принят" at bounding box center [830, 175] width 91 height 22
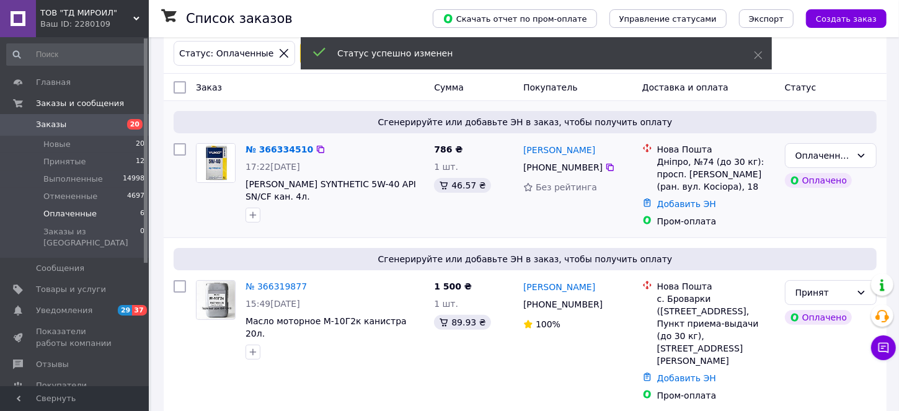
scroll to position [0, 0]
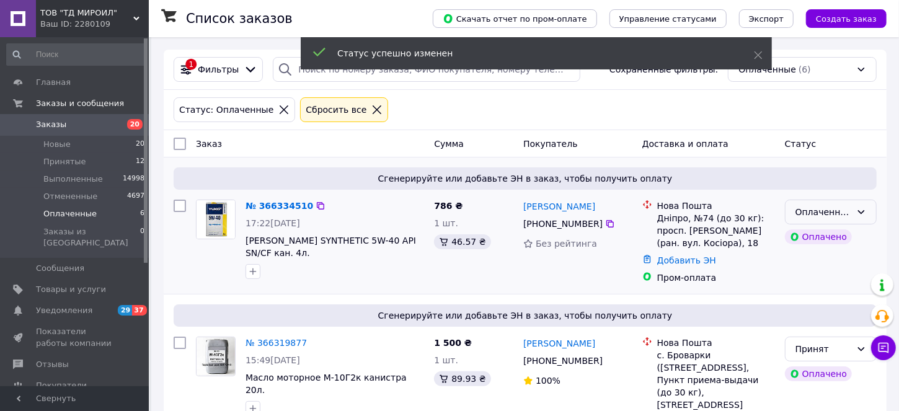
click at [808, 213] on div "Оплаченный" at bounding box center [823, 212] width 56 height 14
click at [803, 237] on li "Принят" at bounding box center [830, 238] width 91 height 22
click at [60, 158] on span "Принятые" at bounding box center [64, 161] width 43 height 11
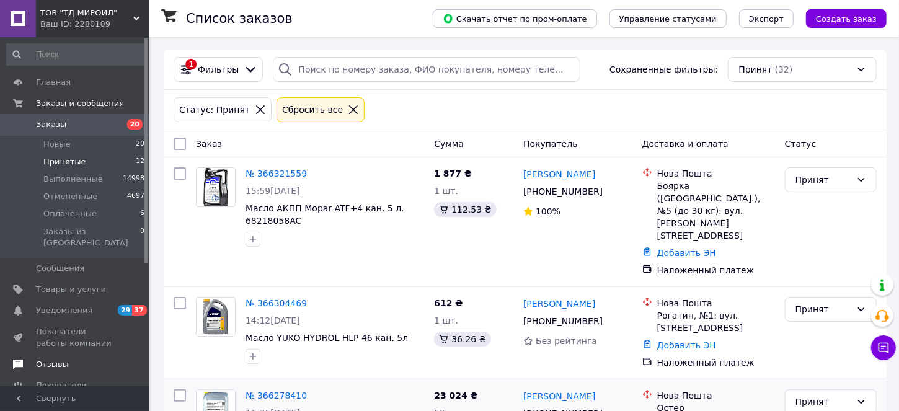
click at [59, 359] on span "Отзывы" at bounding box center [52, 364] width 33 height 11
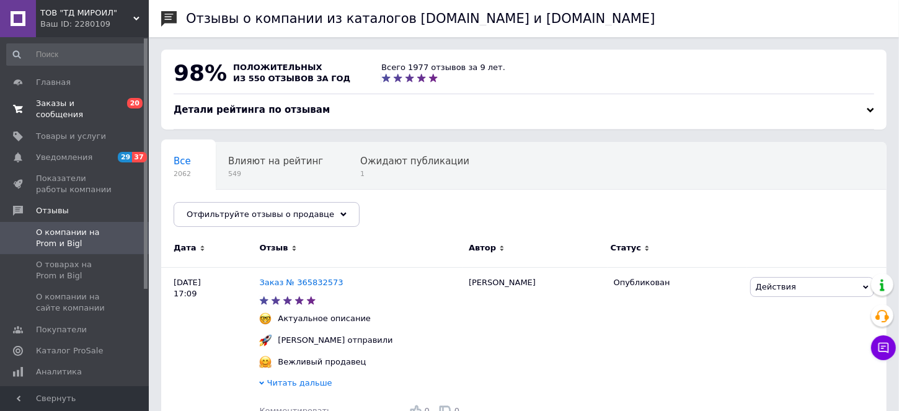
click at [82, 107] on span "Заказы и сообщения" at bounding box center [75, 109] width 79 height 22
